Goal: Information Seeking & Learning: Learn about a topic

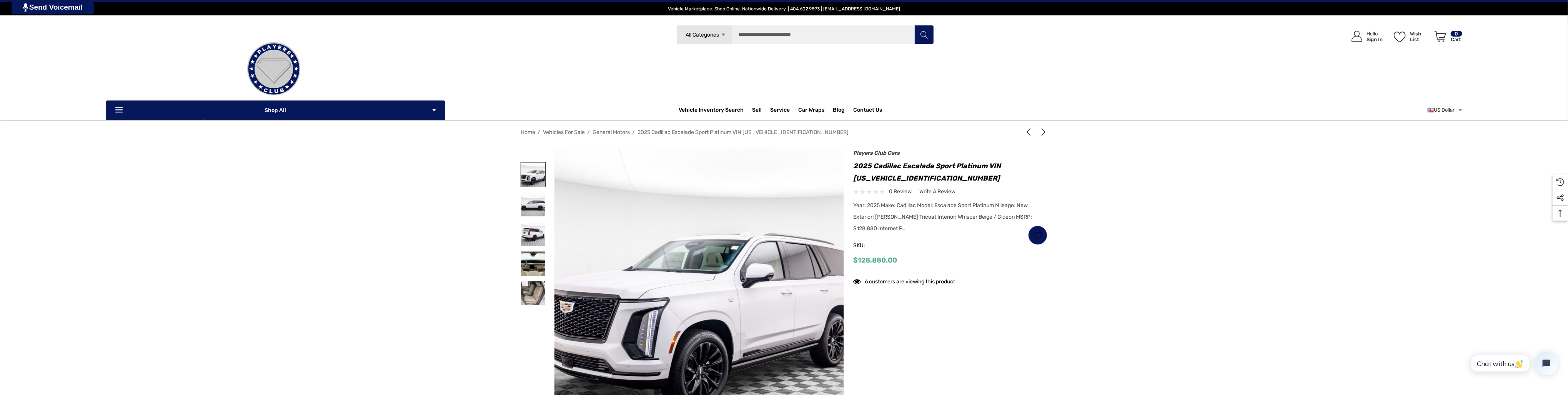
click at [535, 171] on img at bounding box center [533, 175] width 24 height 24
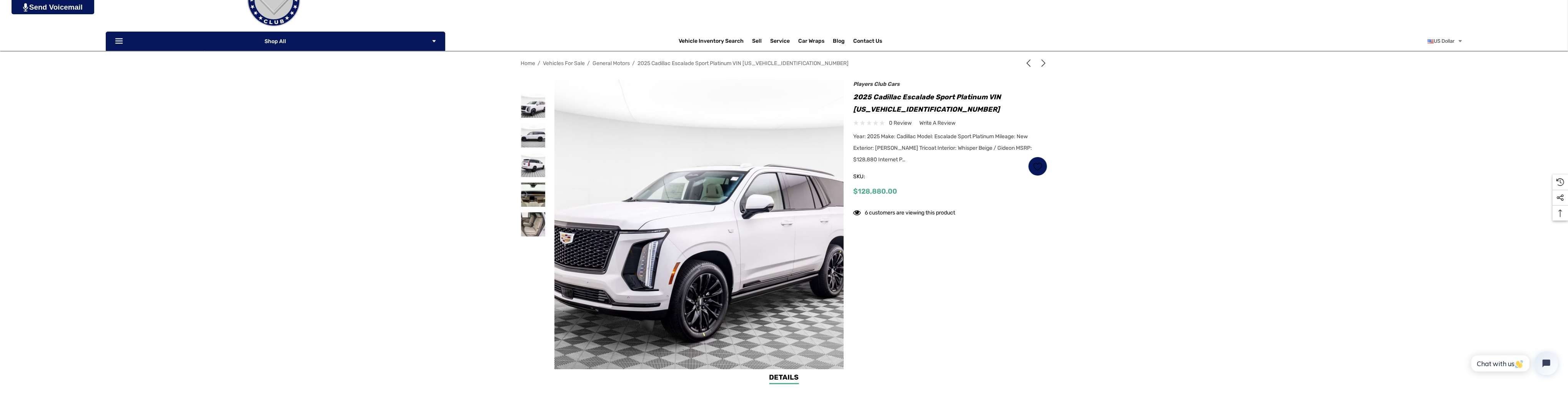
scroll to position [77, 0]
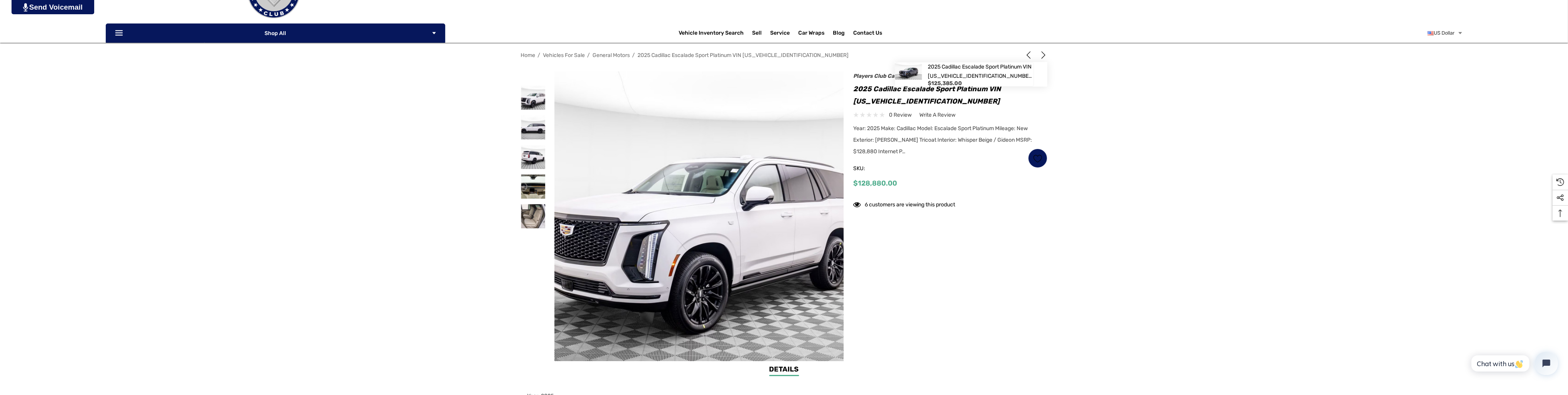
click at [1046, 55] on icon "Next" at bounding box center [1043, 55] width 8 height 8
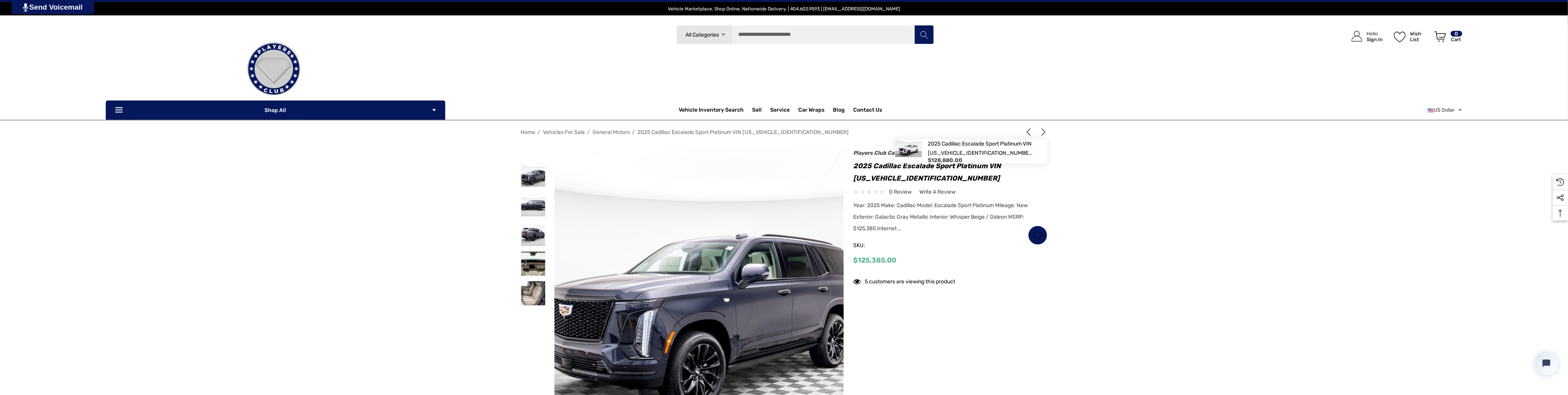
click at [1029, 128] on icon "Previous" at bounding box center [1028, 132] width 8 height 8
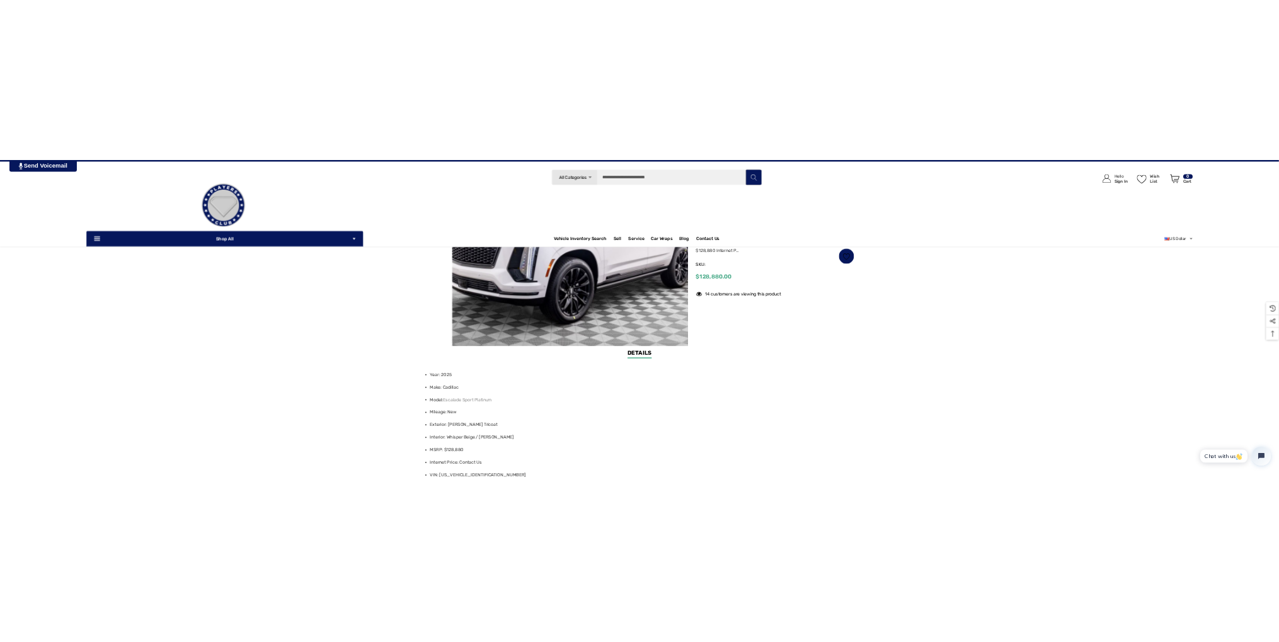
scroll to position [28, 0]
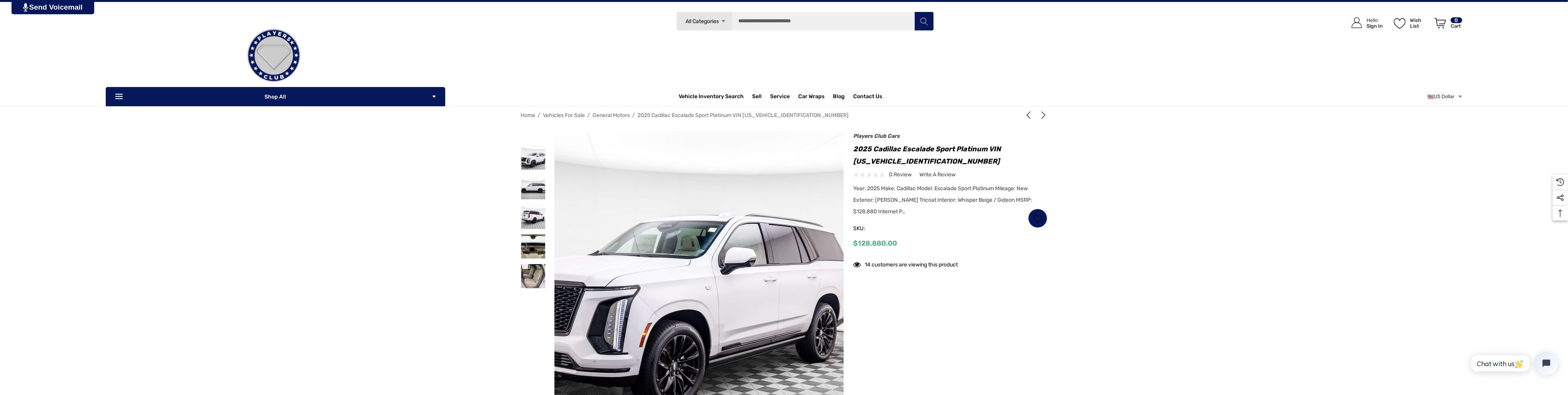
click at [735, 235] on img at bounding box center [672, 280] width 492 height 322
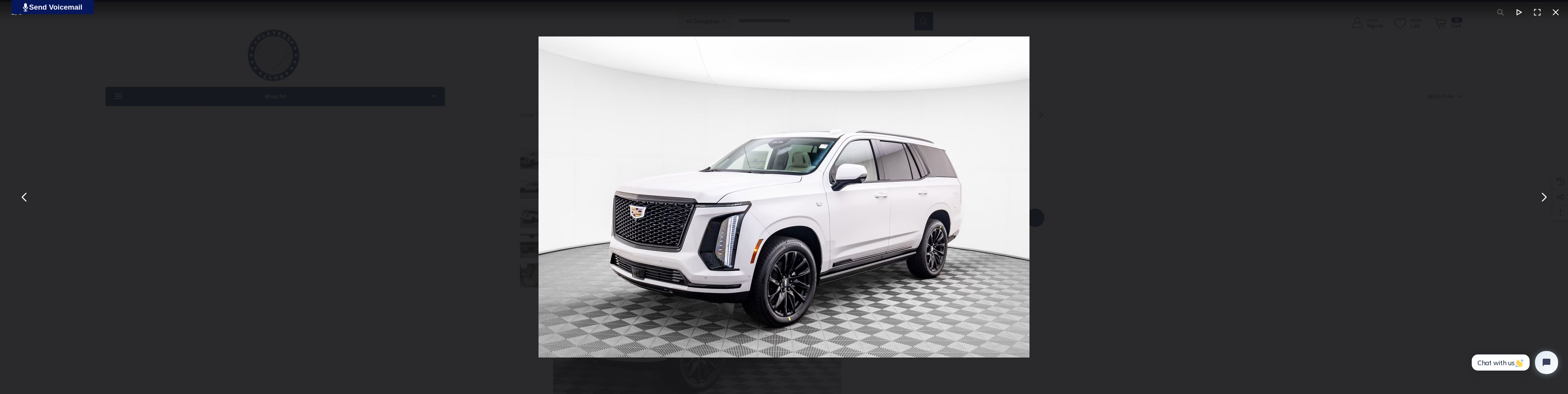
click at [1544, 200] on button "You can close this modal content with the ESC key" at bounding box center [1544, 197] width 18 height 18
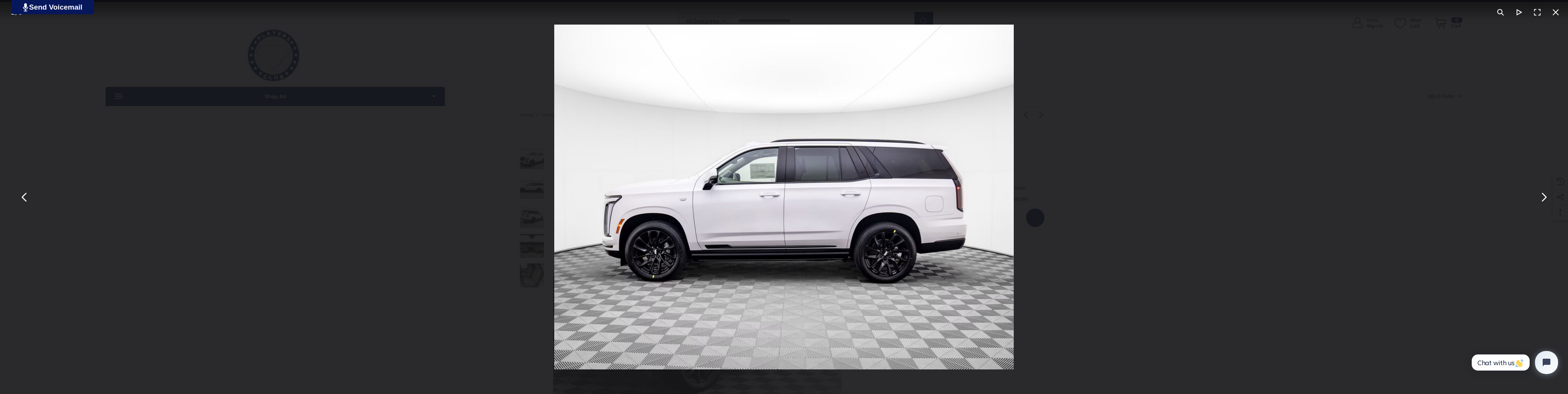
click at [1542, 197] on button "You can close this modal content with the ESC key" at bounding box center [1544, 197] width 18 height 18
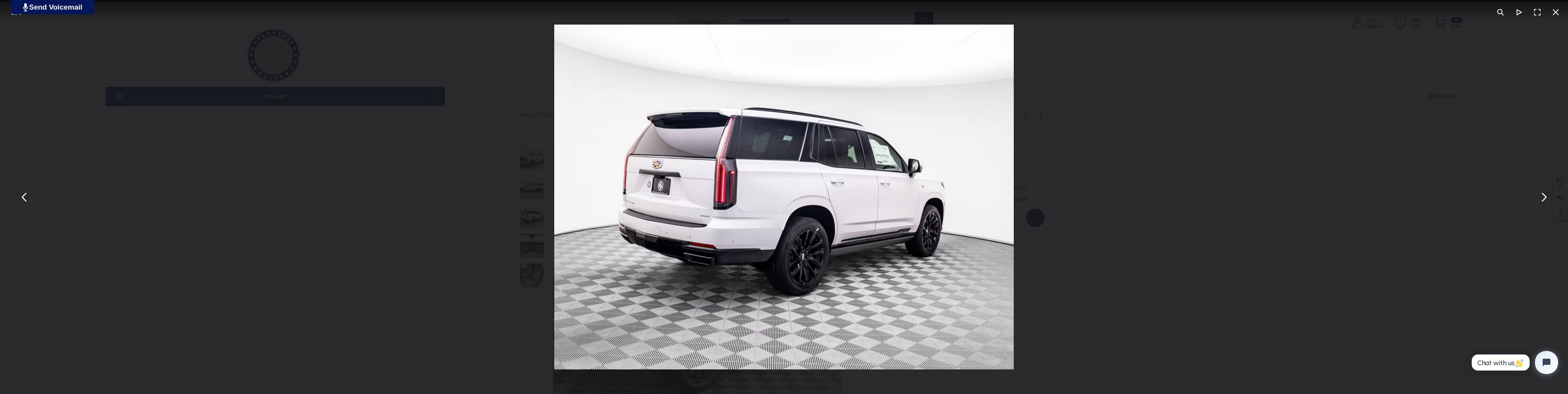
click at [1541, 196] on button "You can close this modal content with the ESC key" at bounding box center [1544, 197] width 18 height 18
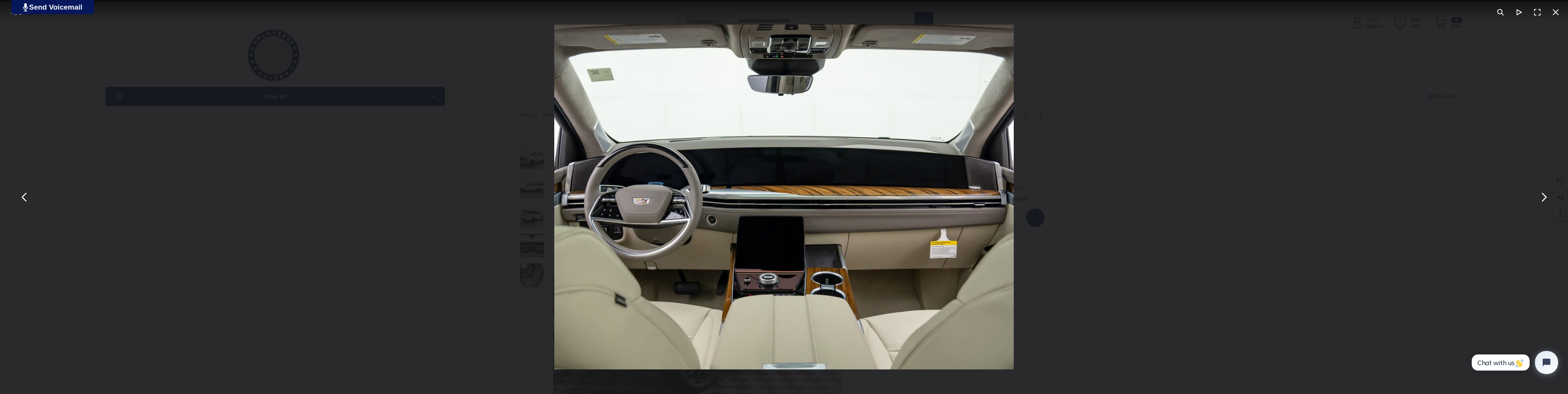
click at [1541, 196] on button "You can close this modal content with the ESC key" at bounding box center [1544, 197] width 18 height 18
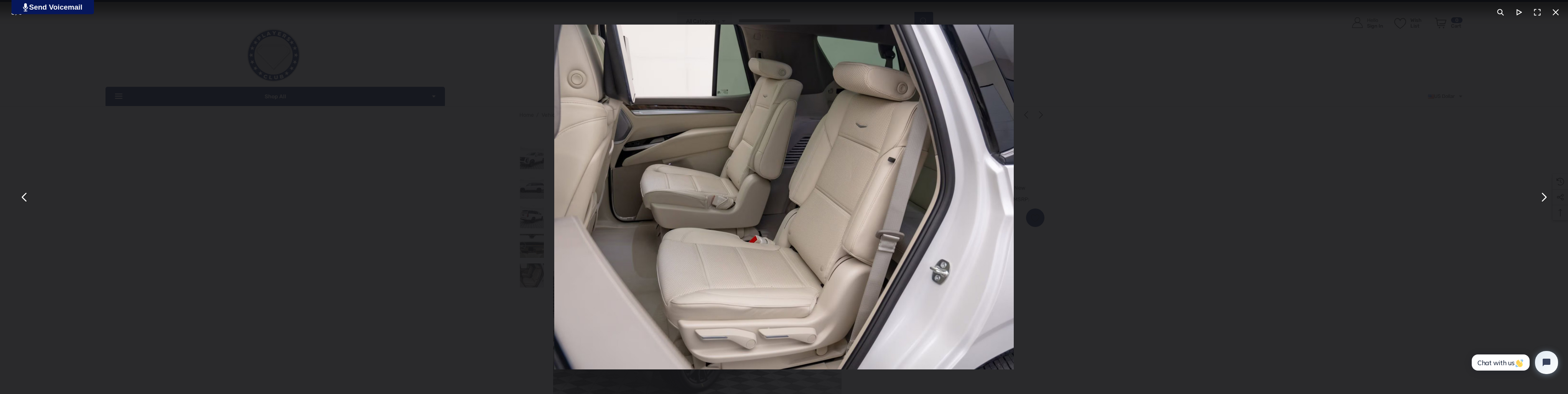
click at [1541, 196] on button "You can close this modal content with the ESC key" at bounding box center [1544, 197] width 18 height 18
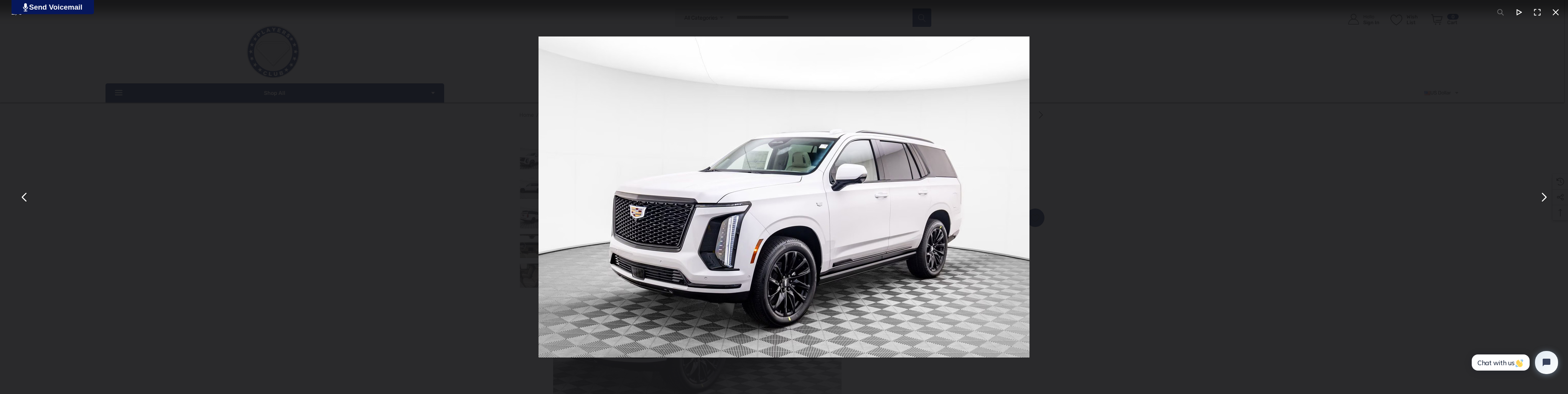
click at [1315, 177] on div "You can close this modal content with the ESC key" at bounding box center [784, 197] width 1568 height 394
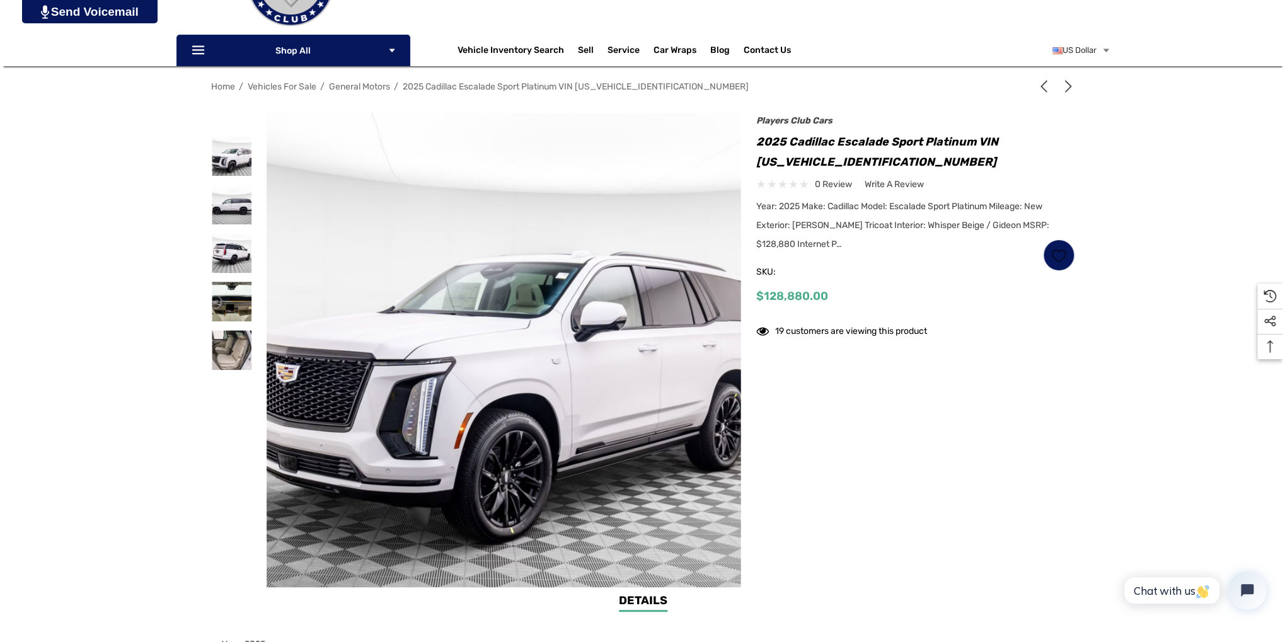
scroll to position [154, 0]
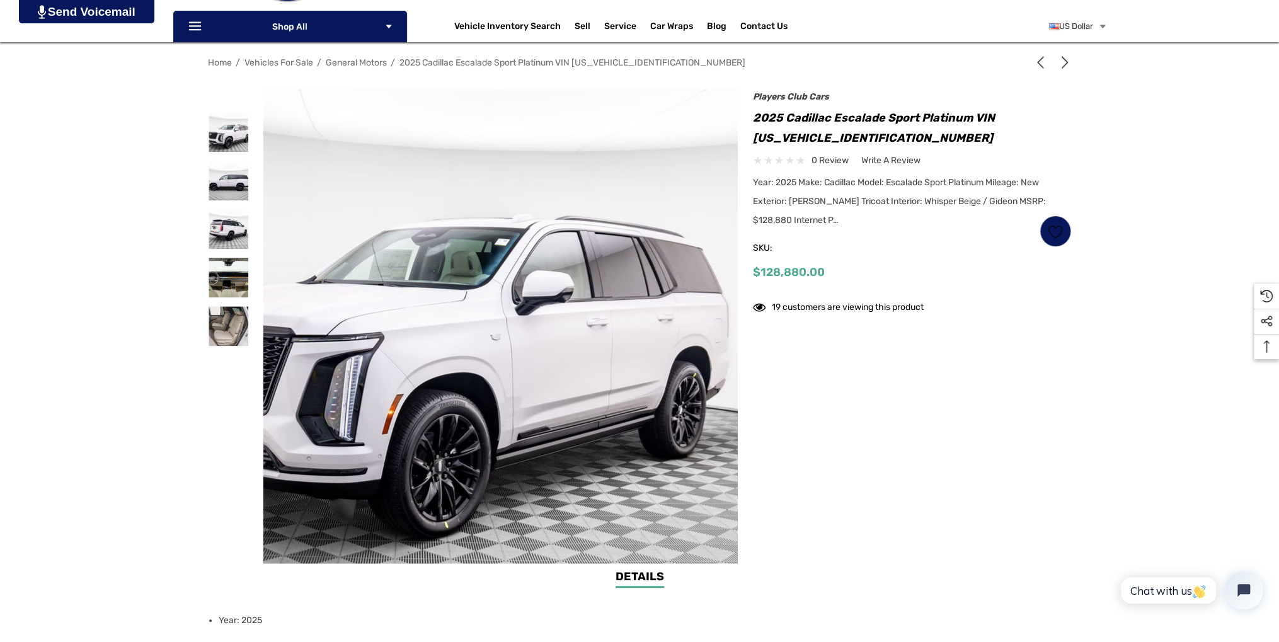
click at [590, 337] on img at bounding box center [437, 325] width 807 height 527
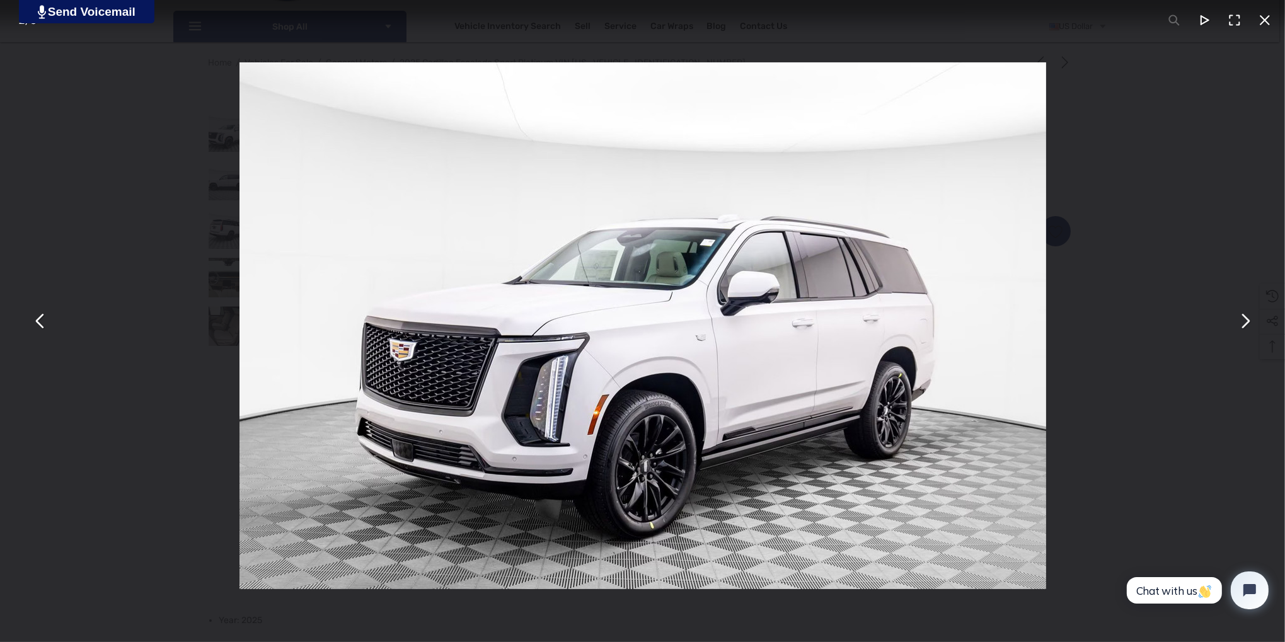
click at [665, 481] on img "You can close this modal content with the ESC key" at bounding box center [642, 325] width 807 height 527
